Goal: Leave review/rating

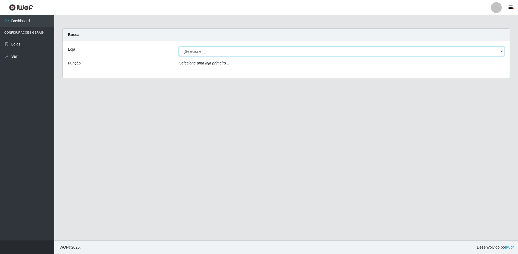
click at [252, 50] on select "[Selecione...] Extrabom - Loja 13 [GEOGRAPHIC_DATA]" at bounding box center [341, 51] width 325 height 9
select select "436"
click at [179, 47] on select "[Selecione...] Extrabom - Loja 13 [GEOGRAPHIC_DATA]" at bounding box center [341, 51] width 325 height 9
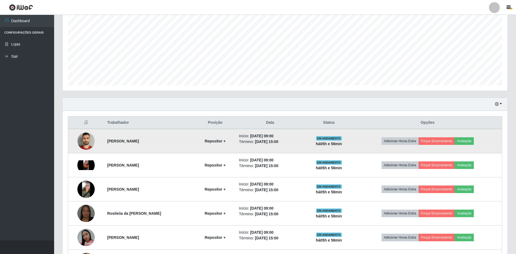
scroll to position [162, 0]
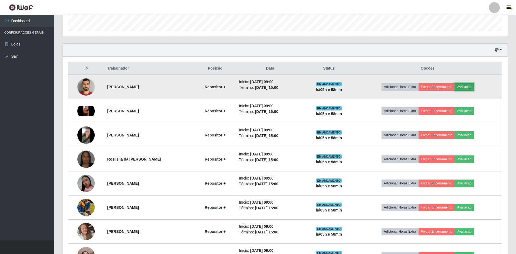
click at [467, 88] on button "Avaliação" at bounding box center [464, 87] width 19 height 8
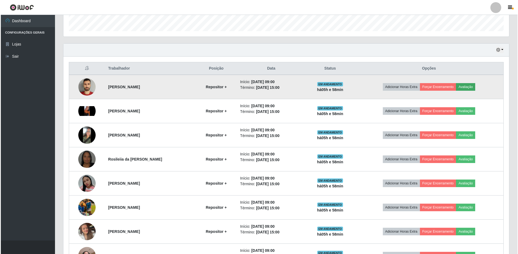
scroll to position [112, 443]
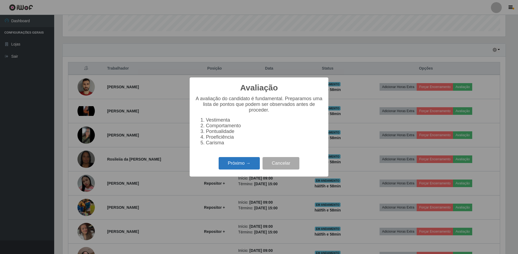
click at [250, 168] on button "Próximo →" at bounding box center [239, 163] width 41 height 13
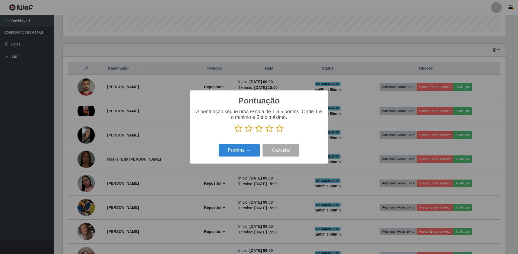
click at [279, 131] on icon at bounding box center [280, 129] width 8 height 8
click at [276, 133] on input "radio" at bounding box center [276, 133] width 0 height 0
click at [241, 149] on button "Próximo →" at bounding box center [239, 150] width 41 height 13
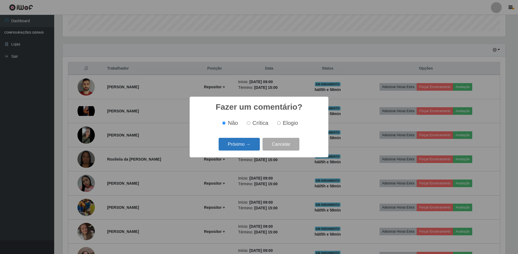
click at [244, 145] on button "Próximo →" at bounding box center [239, 144] width 41 height 13
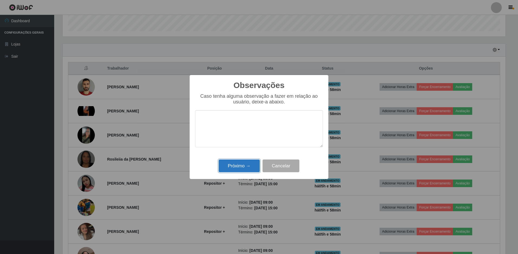
click at [235, 165] on button "Próximo →" at bounding box center [239, 165] width 41 height 13
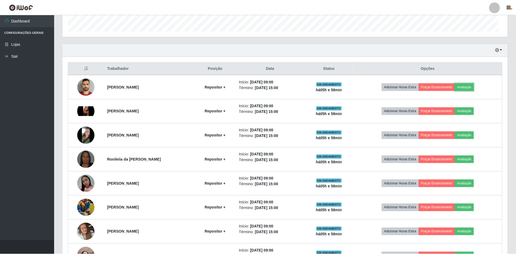
scroll to position [112, 445]
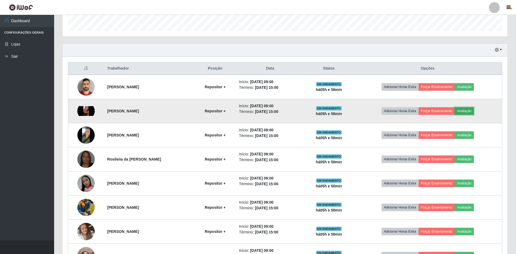
click at [467, 111] on button "Avaliação" at bounding box center [464, 111] width 19 height 8
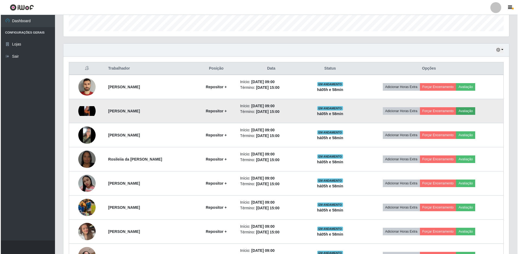
scroll to position [112, 443]
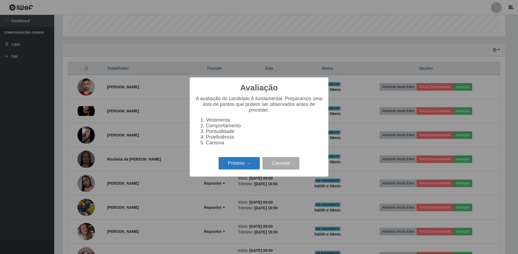
click at [248, 166] on button "Próximo →" at bounding box center [239, 163] width 41 height 13
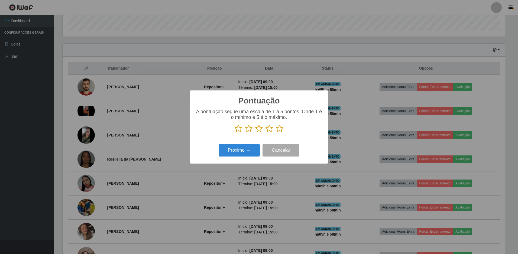
click at [280, 128] on icon at bounding box center [280, 129] width 8 height 8
click at [276, 133] on input "radio" at bounding box center [276, 133] width 0 height 0
click at [243, 148] on button "Próximo →" at bounding box center [239, 150] width 41 height 13
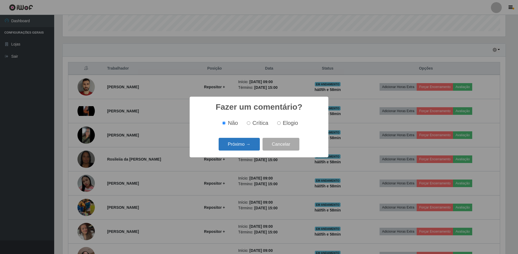
click at [244, 147] on button "Próximo →" at bounding box center [239, 144] width 41 height 13
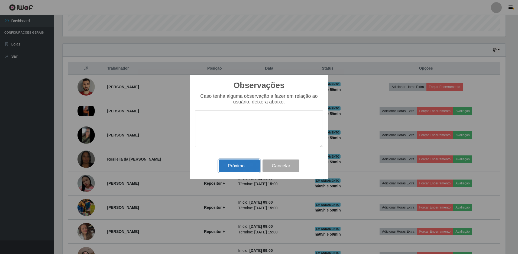
click at [239, 166] on button "Próximo →" at bounding box center [239, 165] width 41 height 13
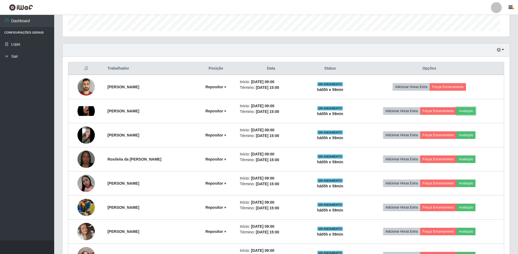
scroll to position [112, 445]
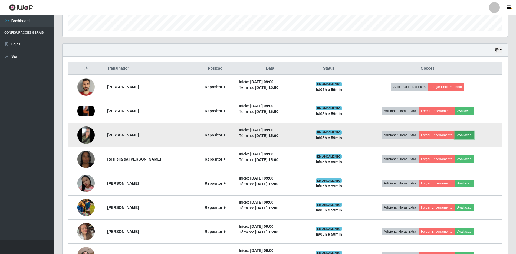
click at [470, 136] on button "Avaliação" at bounding box center [464, 135] width 19 height 8
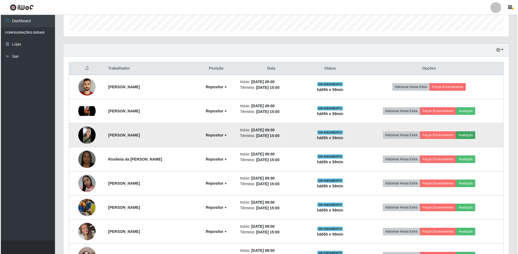
scroll to position [112, 443]
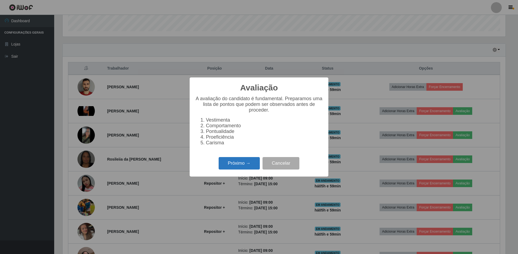
click at [248, 166] on button "Próximo →" at bounding box center [239, 163] width 41 height 13
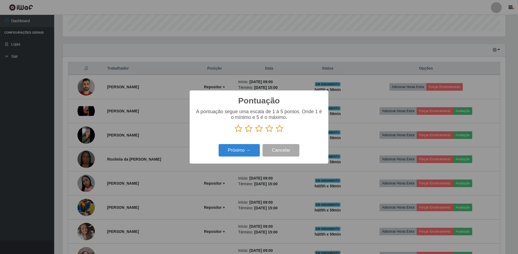
click at [279, 131] on icon at bounding box center [280, 129] width 8 height 8
click at [276, 133] on input "radio" at bounding box center [276, 133] width 0 height 0
click at [234, 152] on button "Próximo →" at bounding box center [239, 150] width 41 height 13
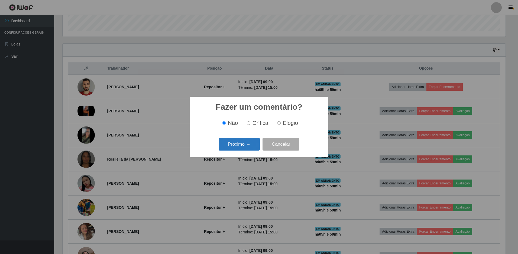
click at [240, 145] on button "Próximo →" at bounding box center [239, 144] width 41 height 13
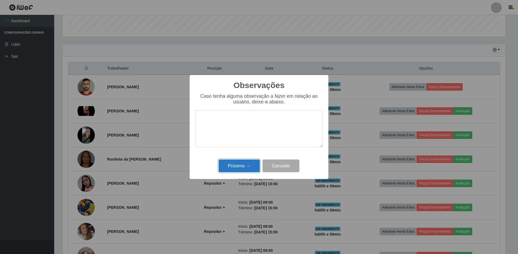
click at [238, 165] on button "Próximo →" at bounding box center [239, 165] width 41 height 13
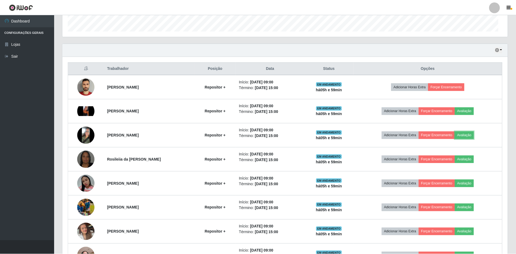
scroll to position [112, 445]
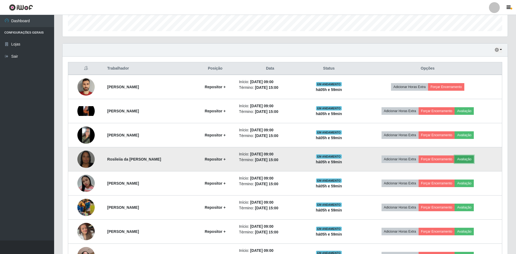
click at [474, 160] on button "Avaliação" at bounding box center [464, 159] width 19 height 8
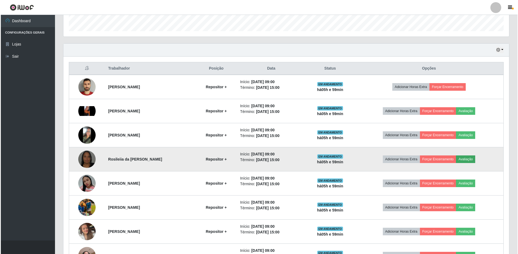
scroll to position [112, 443]
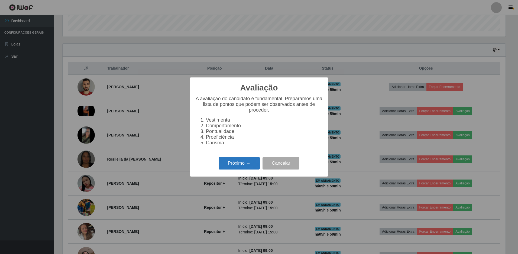
click at [249, 162] on button "Próximo →" at bounding box center [239, 163] width 41 height 13
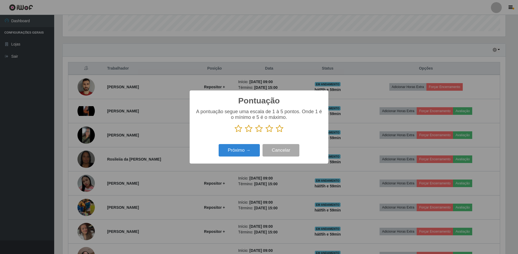
scroll to position [270678, 270347]
click at [281, 131] on icon at bounding box center [280, 129] width 8 height 8
click at [276, 133] on input "radio" at bounding box center [276, 133] width 0 height 0
click at [245, 148] on button "Próximo →" at bounding box center [239, 150] width 41 height 13
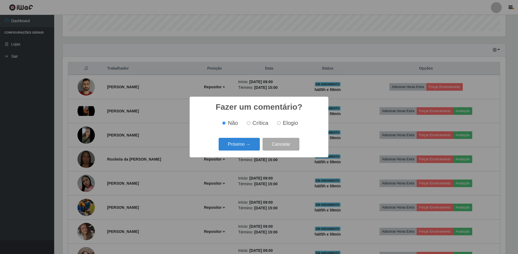
click at [245, 148] on button "Próximo →" at bounding box center [239, 144] width 41 height 13
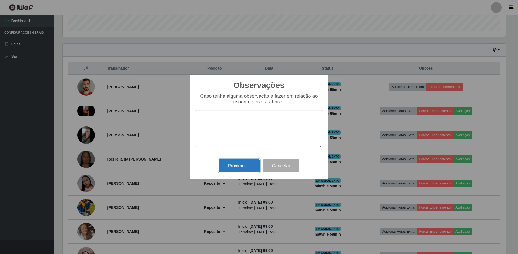
click at [243, 168] on button "Próximo →" at bounding box center [239, 165] width 41 height 13
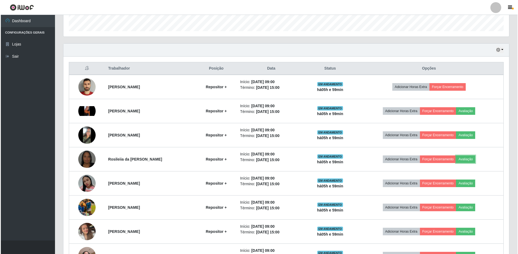
scroll to position [112, 445]
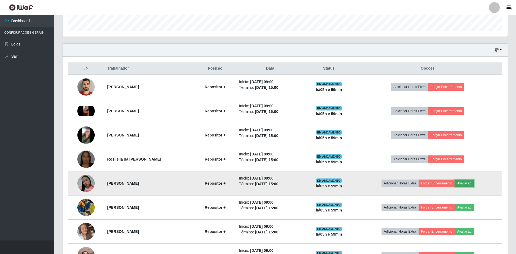
click at [465, 184] on button "Avaliação" at bounding box center [464, 184] width 19 height 8
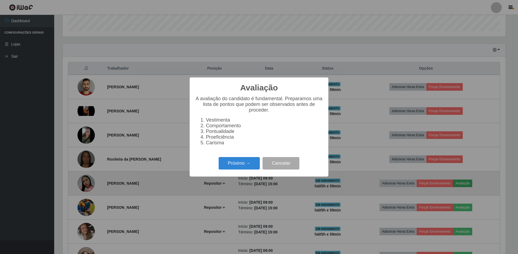
scroll to position [112, 443]
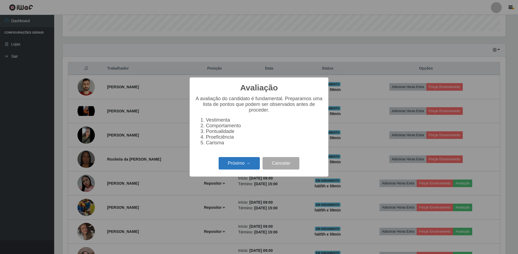
click at [224, 167] on button "Próximo →" at bounding box center [239, 163] width 41 height 13
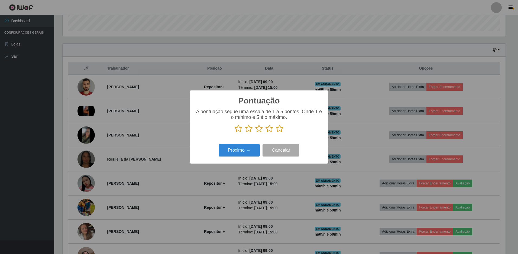
click at [281, 131] on icon at bounding box center [280, 129] width 8 height 8
click at [276, 133] on input "radio" at bounding box center [276, 133] width 0 height 0
click at [248, 152] on button "Próximo →" at bounding box center [239, 150] width 41 height 13
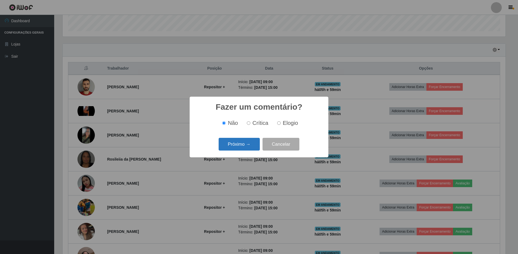
click at [245, 144] on button "Próximo →" at bounding box center [239, 144] width 41 height 13
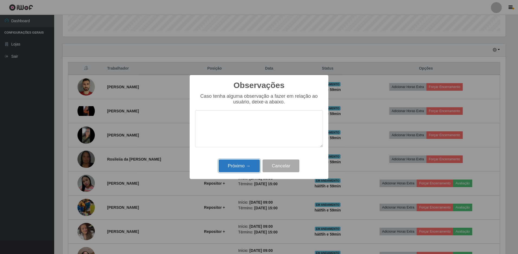
click at [249, 170] on button "Próximo →" at bounding box center [239, 165] width 41 height 13
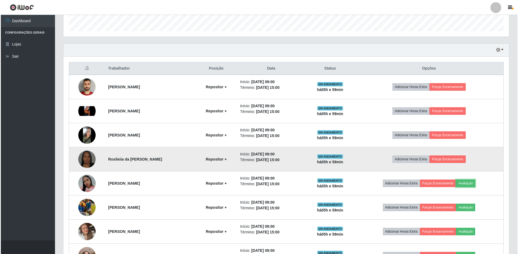
scroll to position [202, 0]
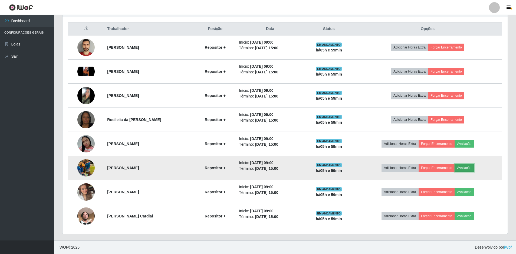
click at [467, 166] on button "Avaliação" at bounding box center [464, 168] width 19 height 8
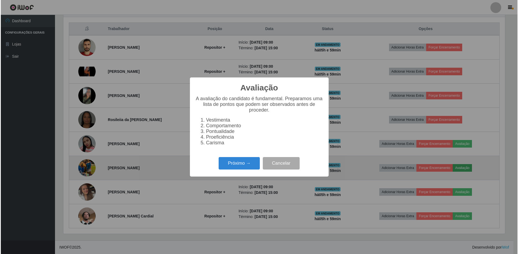
scroll to position [112, 443]
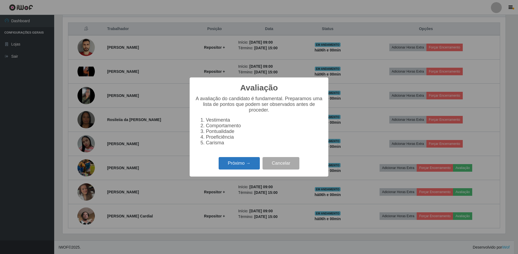
click at [246, 169] on button "Próximo →" at bounding box center [239, 163] width 41 height 13
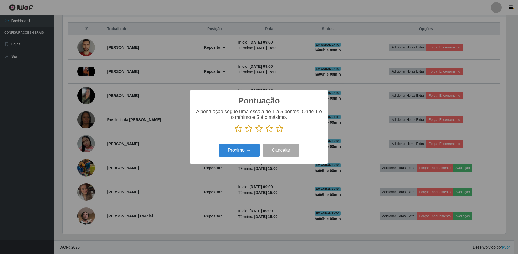
scroll to position [270678, 270347]
click at [278, 129] on icon at bounding box center [280, 129] width 8 height 8
click at [276, 133] on input "radio" at bounding box center [276, 133] width 0 height 0
click at [243, 150] on button "Próximo →" at bounding box center [239, 150] width 41 height 13
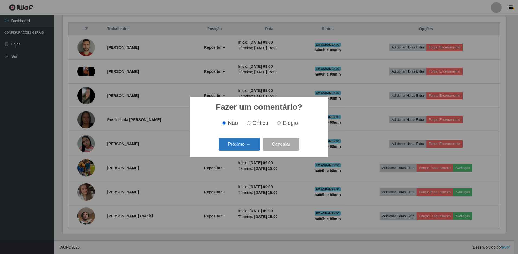
click at [243, 149] on button "Próximo →" at bounding box center [239, 144] width 41 height 13
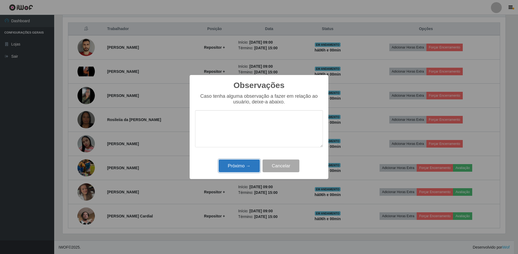
click at [243, 163] on button "Próximo →" at bounding box center [239, 165] width 41 height 13
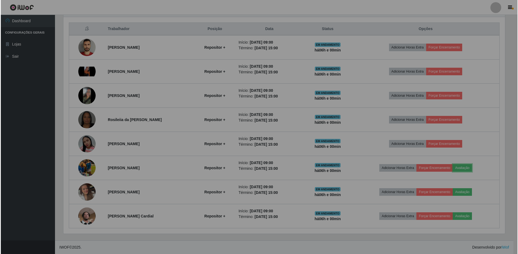
scroll to position [112, 445]
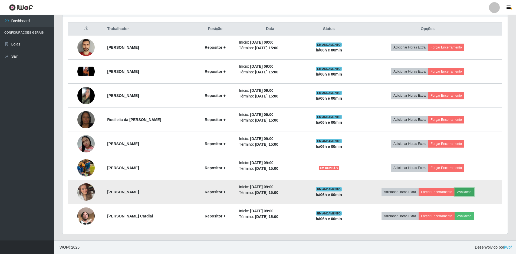
click at [471, 192] on button "Avaliação" at bounding box center [464, 192] width 19 height 8
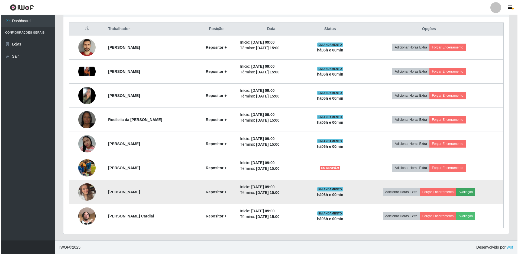
scroll to position [112, 443]
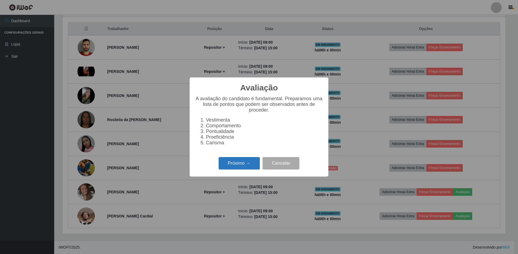
click at [253, 168] on button "Próximo →" at bounding box center [239, 163] width 41 height 13
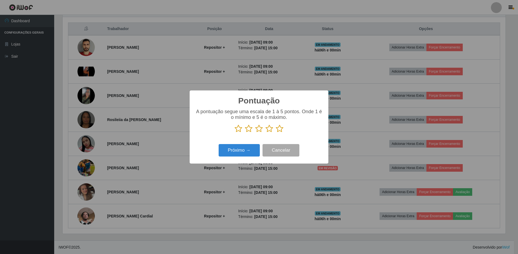
scroll to position [270678, 270347]
click at [278, 129] on icon at bounding box center [280, 129] width 8 height 8
click at [276, 133] on input "radio" at bounding box center [276, 133] width 0 height 0
click at [237, 150] on button "Próximo →" at bounding box center [239, 150] width 41 height 13
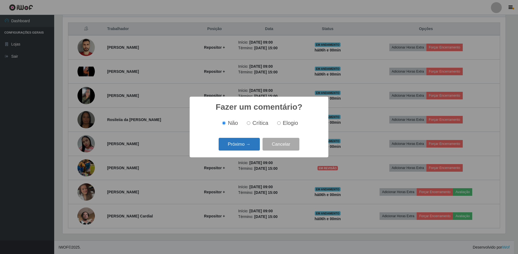
click at [242, 148] on button "Próximo →" at bounding box center [239, 144] width 41 height 13
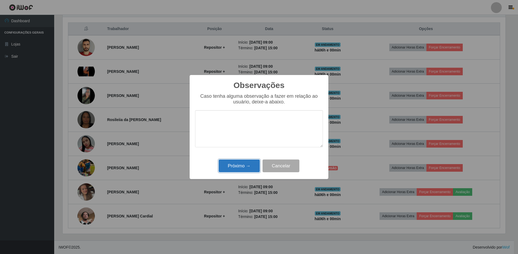
click at [239, 168] on button "Próximo →" at bounding box center [239, 165] width 41 height 13
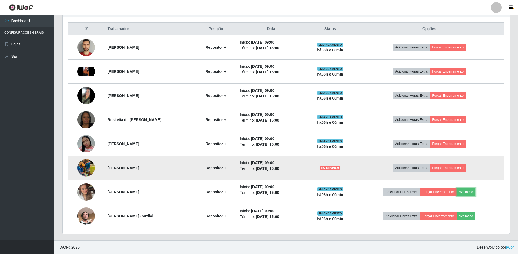
scroll to position [112, 445]
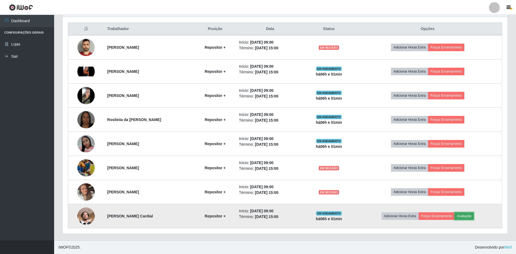
click at [470, 217] on button "Avaliação" at bounding box center [464, 216] width 19 height 8
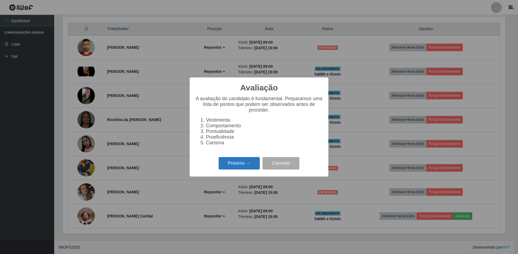
click at [242, 166] on button "Próximo →" at bounding box center [239, 163] width 41 height 13
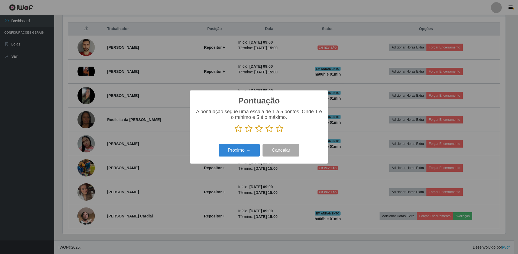
scroll to position [270678, 270347]
click at [279, 129] on icon at bounding box center [280, 129] width 8 height 8
click at [276, 133] on input "radio" at bounding box center [276, 133] width 0 height 0
click at [241, 151] on button "Próximo →" at bounding box center [239, 150] width 41 height 13
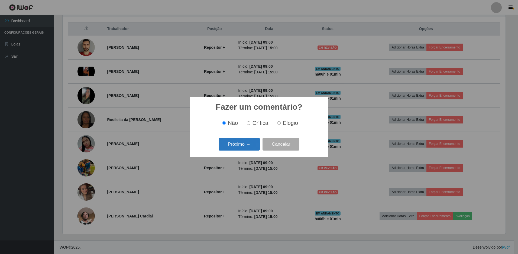
click at [244, 145] on button "Próximo →" at bounding box center [239, 144] width 41 height 13
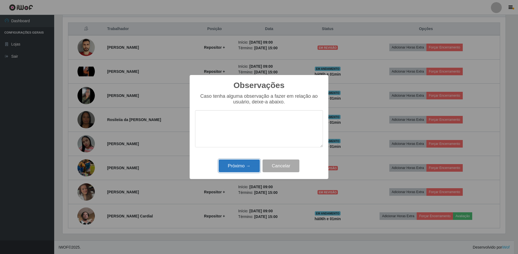
click at [243, 166] on button "Próximo →" at bounding box center [239, 165] width 41 height 13
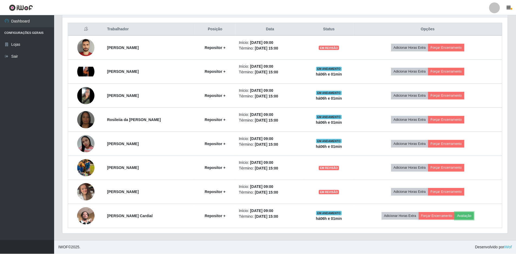
scroll to position [112, 445]
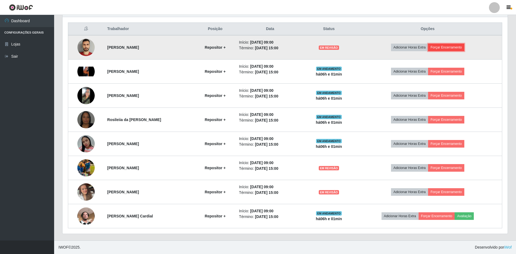
click at [453, 46] on button "Forçar Encerramento" at bounding box center [446, 48] width 36 height 8
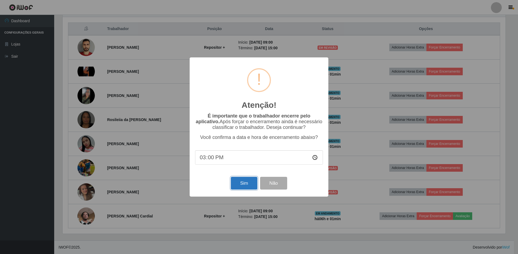
click at [245, 180] on button "Sim" at bounding box center [244, 183] width 26 height 13
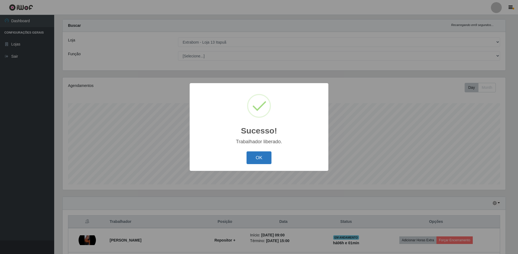
drag, startPoint x: 250, startPoint y: 158, endPoint x: 276, endPoint y: 154, distance: 27.2
click at [250, 158] on button "OK" at bounding box center [258, 157] width 25 height 13
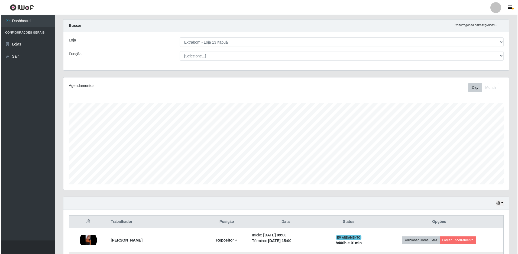
scroll to position [118, 0]
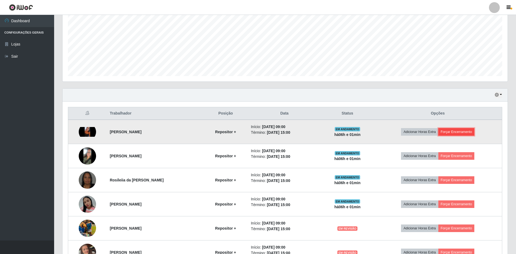
click at [451, 131] on button "Forçar Encerramento" at bounding box center [457, 132] width 36 height 8
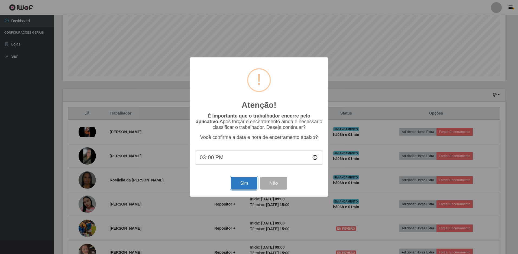
click at [249, 187] on button "Sim" at bounding box center [244, 183] width 26 height 13
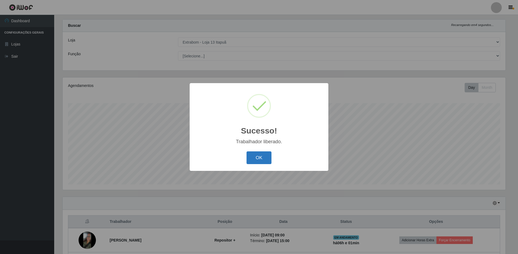
click at [257, 159] on button "OK" at bounding box center [258, 157] width 25 height 13
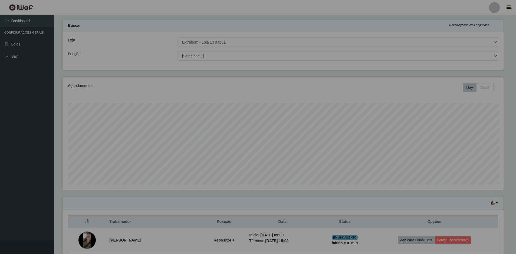
scroll to position [0, 0]
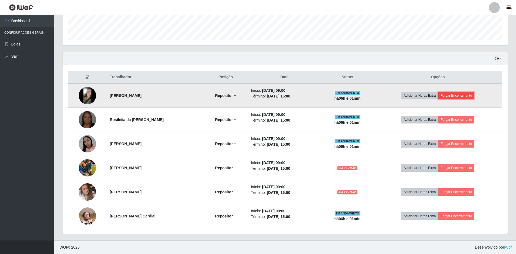
click at [453, 96] on button "Forçar Encerramento" at bounding box center [457, 96] width 36 height 8
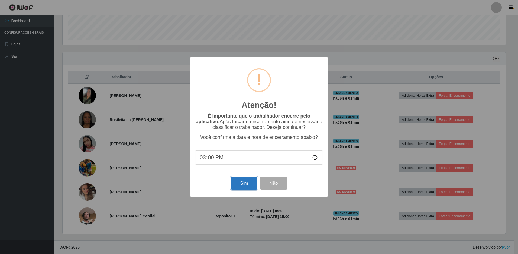
click at [233, 187] on button "Sim" at bounding box center [244, 183] width 26 height 13
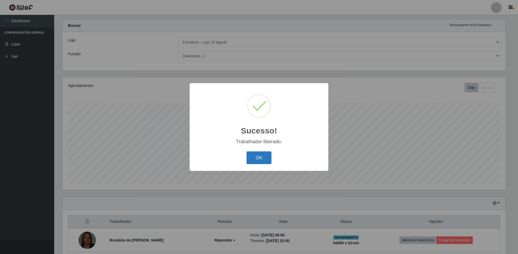
click at [256, 158] on button "OK" at bounding box center [258, 157] width 25 height 13
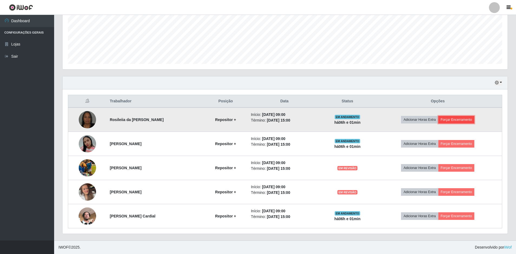
click at [452, 119] on button "Forçar Encerramento" at bounding box center [457, 120] width 36 height 8
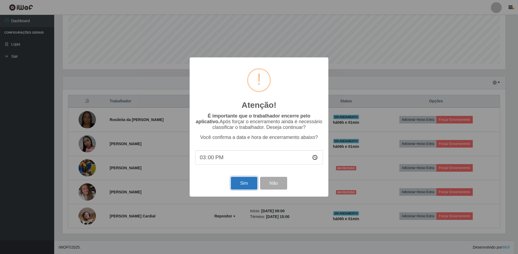
click at [247, 186] on button "Sim" at bounding box center [244, 183] width 26 height 13
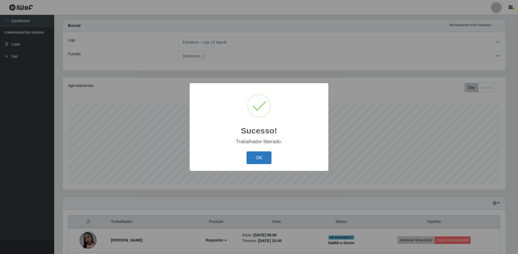
click at [253, 157] on button "OK" at bounding box center [258, 157] width 25 height 13
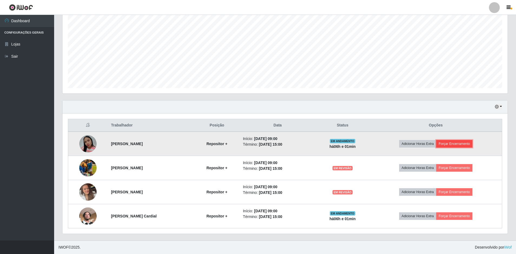
click at [451, 144] on button "Forçar Encerramento" at bounding box center [455, 144] width 36 height 8
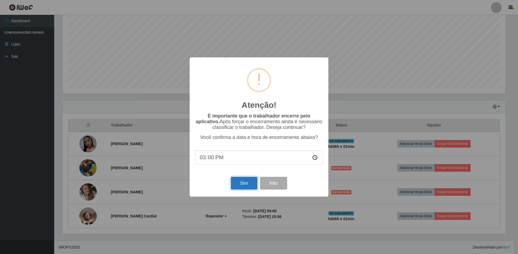
click at [246, 185] on button "Sim" at bounding box center [244, 183] width 26 height 13
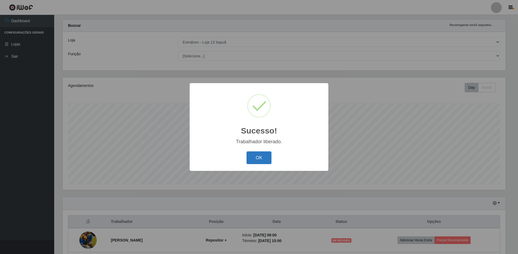
click at [253, 156] on button "OK" at bounding box center [258, 157] width 25 height 13
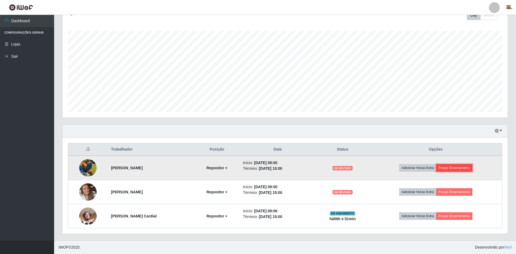
click at [453, 168] on button "Forçar Encerramento" at bounding box center [455, 168] width 36 height 8
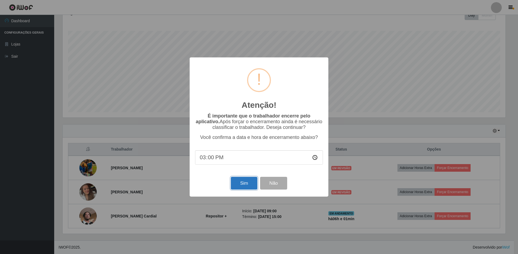
click at [239, 184] on button "Sim" at bounding box center [244, 183] width 26 height 13
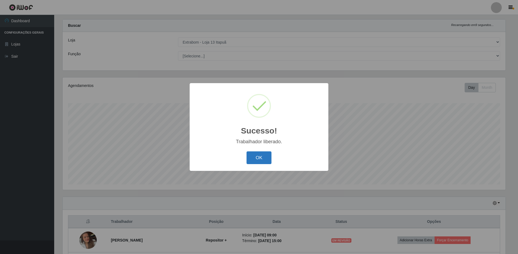
click at [265, 157] on button "OK" at bounding box center [258, 157] width 25 height 13
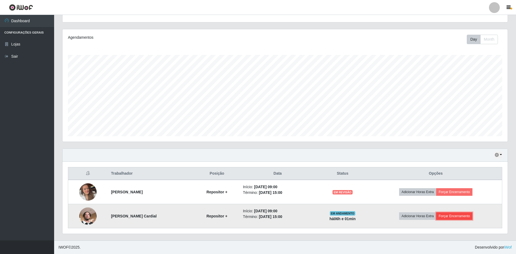
click at [457, 218] on button "Forçar Encerramento" at bounding box center [455, 216] width 36 height 8
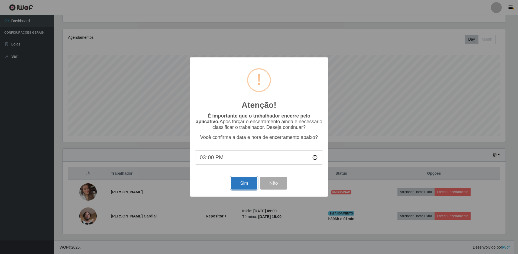
click at [252, 185] on button "Sim" at bounding box center [244, 183] width 26 height 13
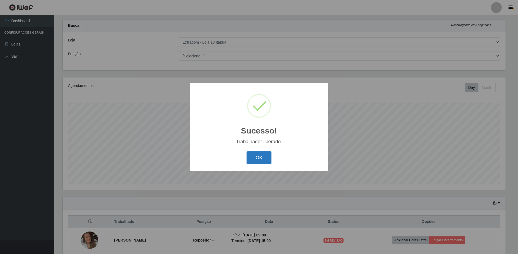
click at [250, 159] on button "OK" at bounding box center [258, 157] width 25 height 13
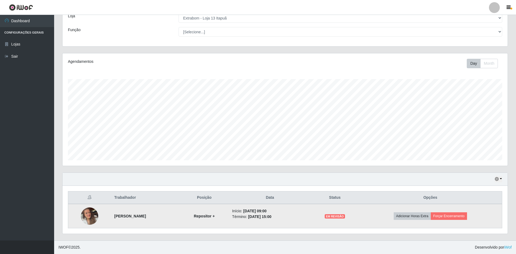
click at [92, 217] on img at bounding box center [89, 216] width 17 height 31
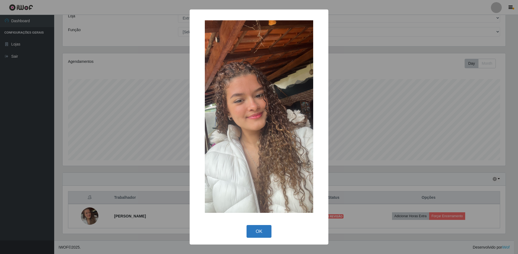
click at [258, 232] on button "OK" at bounding box center [258, 231] width 25 height 13
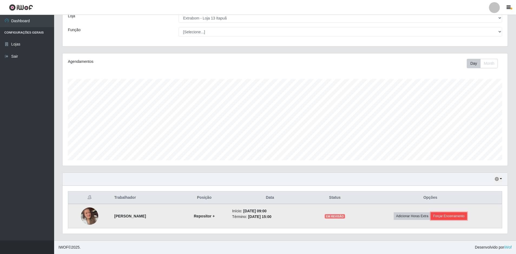
click at [452, 215] on button "Forçar Encerramento" at bounding box center [449, 216] width 36 height 8
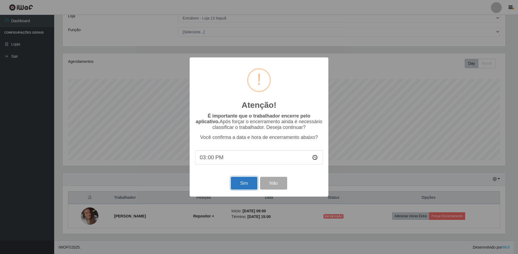
click at [244, 184] on button "Sim" at bounding box center [244, 183] width 26 height 13
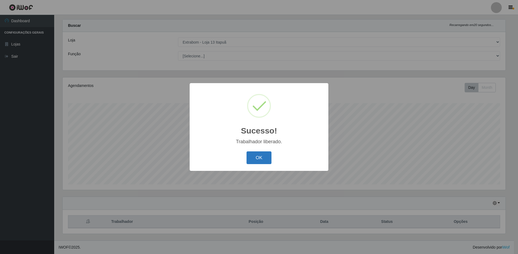
click at [265, 159] on button "OK" at bounding box center [258, 157] width 25 height 13
